Goal: Transaction & Acquisition: Purchase product/service

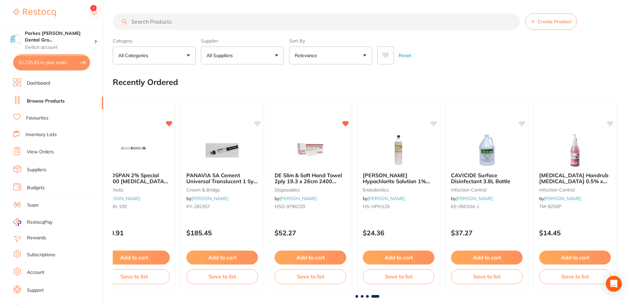
click at [165, 22] on input "search" at bounding box center [316, 21] width 407 height 17
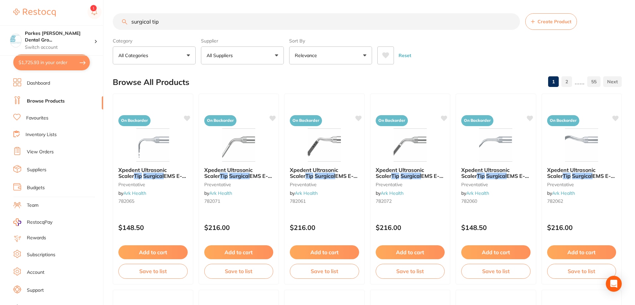
click at [152, 21] on input "surgical tip" at bounding box center [316, 21] width 407 height 17
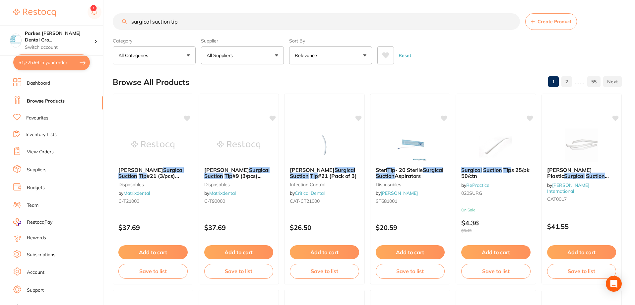
drag, startPoint x: 194, startPoint y: 22, endPoint x: 78, endPoint y: 21, distance: 115.7
click at [78, 23] on div "$1,725.93 Parkes [PERSON_NAME] Dental Gro... Switch account Parkes [PERSON_NAME…" at bounding box center [317, 152] width 635 height 305
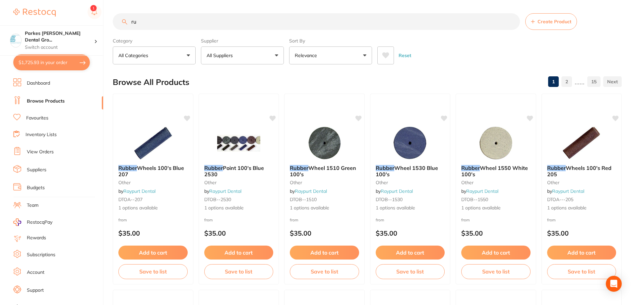
type input "r"
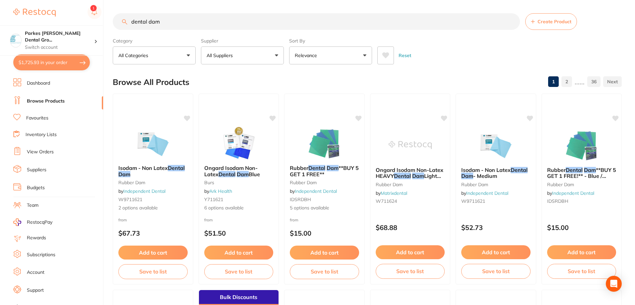
click at [225, 21] on input "dental dam" at bounding box center [316, 21] width 407 height 17
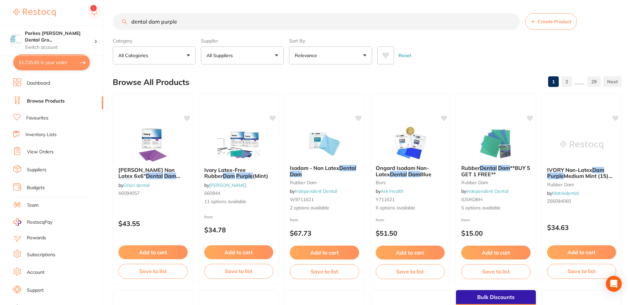
drag, startPoint x: 201, startPoint y: 22, endPoint x: 117, endPoint y: 18, distance: 84.0
click at [118, 18] on input "dental dam purple" at bounding box center [316, 21] width 407 height 17
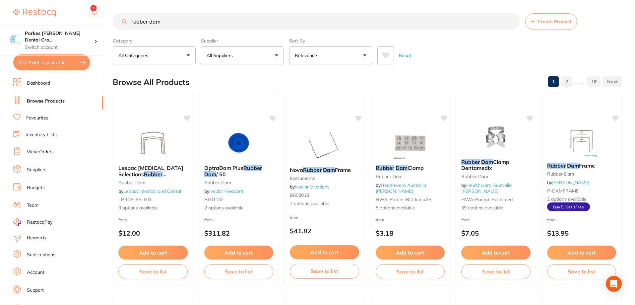
click at [388, 54] on icon at bounding box center [385, 55] width 7 height 6
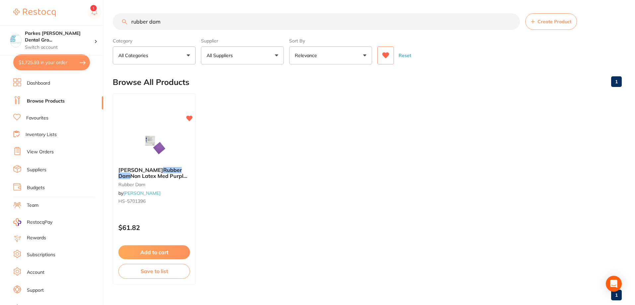
click at [391, 55] on button at bounding box center [385, 55] width 17 height 18
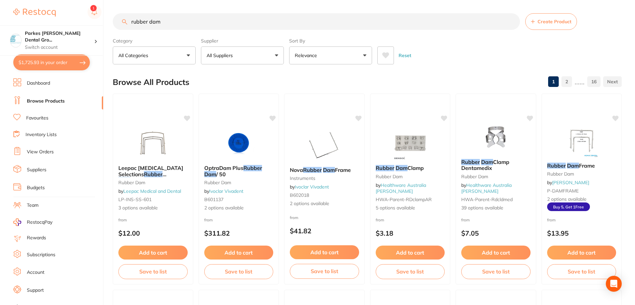
click at [180, 21] on input "rubber dam" at bounding box center [316, 21] width 407 height 17
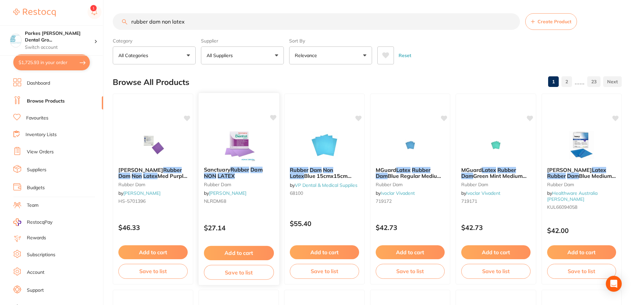
type input "rubber dam non latex"
click at [262, 210] on div "Sanctuary Rubber Dam NON LATEX rubber dam by [PERSON_NAME] NLRDM68" at bounding box center [238, 186] width 81 height 51
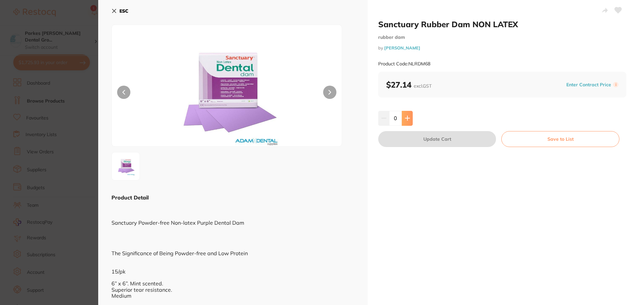
click at [410, 122] on button at bounding box center [407, 118] width 11 height 15
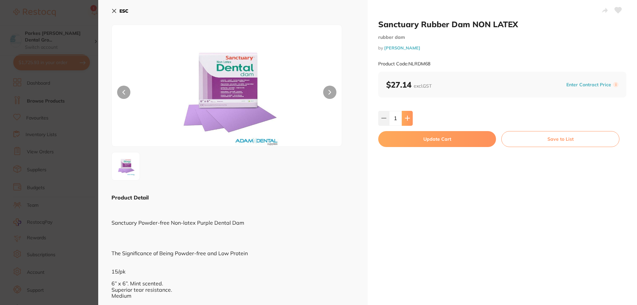
click at [410, 122] on button at bounding box center [407, 118] width 11 height 15
type input "4"
click at [452, 140] on button "Update Cart" at bounding box center [437, 139] width 118 height 16
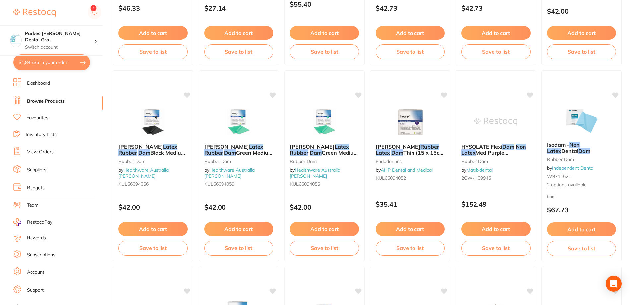
scroll to position [404, 0]
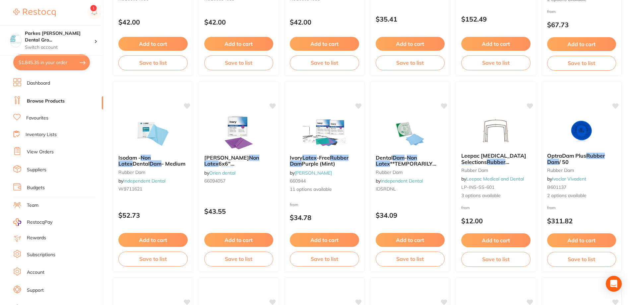
click at [69, 64] on button "$1,845.35 in your order" at bounding box center [51, 62] width 77 height 16
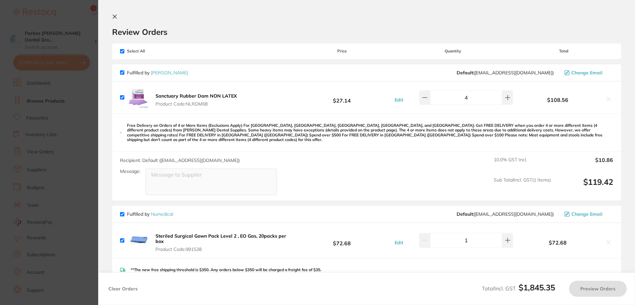
checkbox input "true"
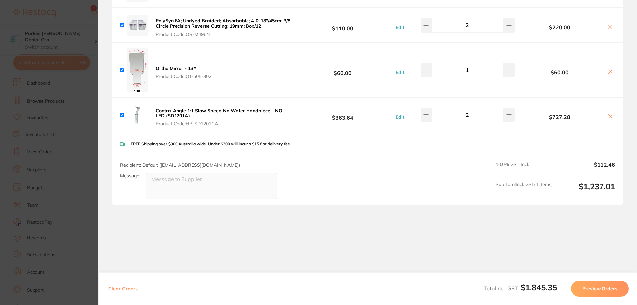
scroll to position [540, 0]
click at [57, 21] on section "Update RRP Set your pre negotiated price for this item. Item Agreed RRP (excl. …" at bounding box center [318, 152] width 637 height 305
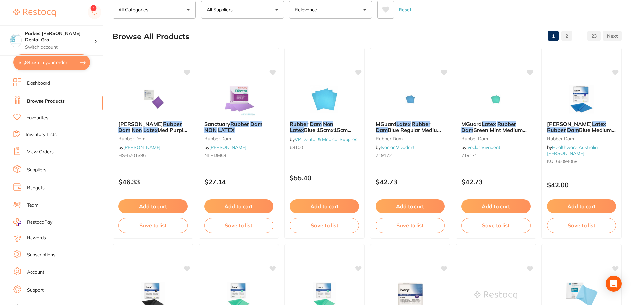
scroll to position [0, 0]
